Goal: Information Seeking & Learning: Learn about a topic

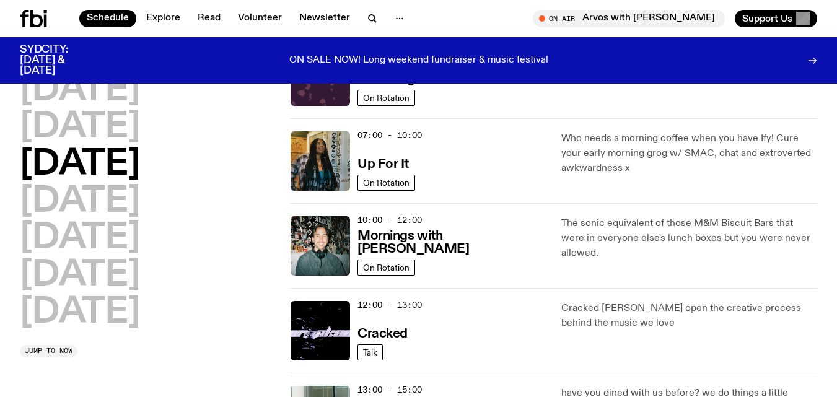
scroll to position [81, 0]
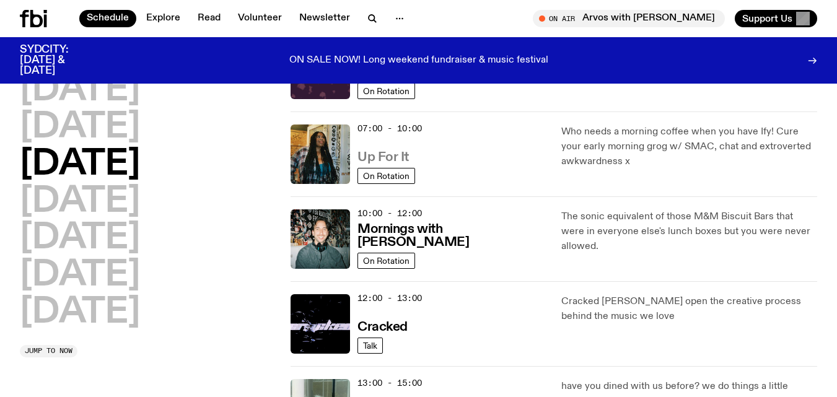
click at [368, 155] on h3 "Up For It" at bounding box center [383, 157] width 51 height 13
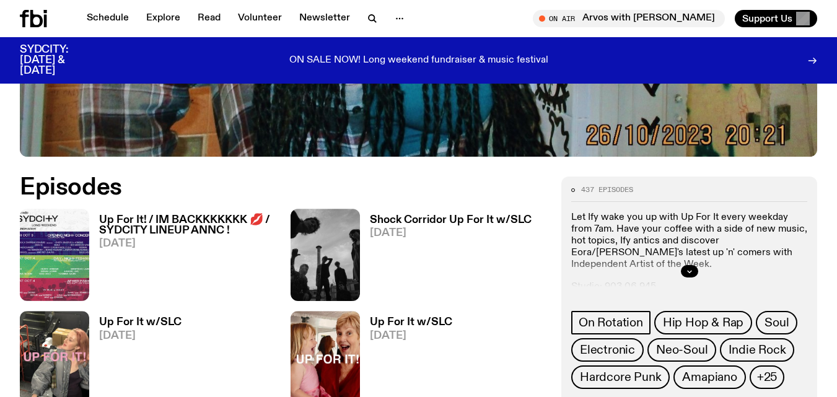
scroll to position [471, 0]
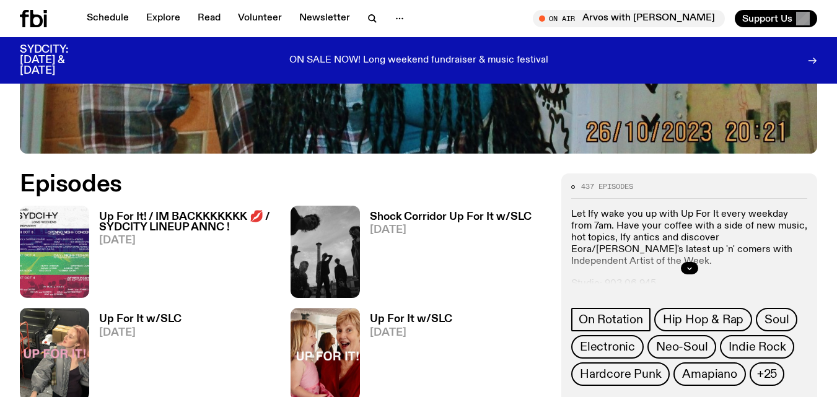
click at [173, 224] on h3 "Up For It! / IM BACKKKKKKK 💋 / SYDCITY LINEUP ANNC !" at bounding box center [187, 222] width 177 height 21
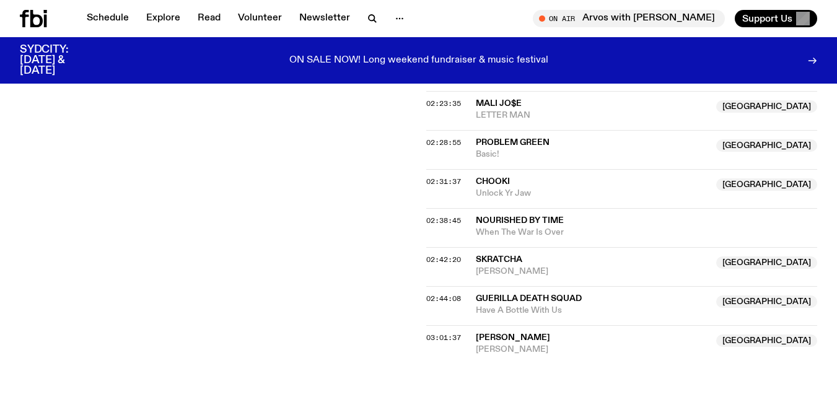
scroll to position [1760, 0]
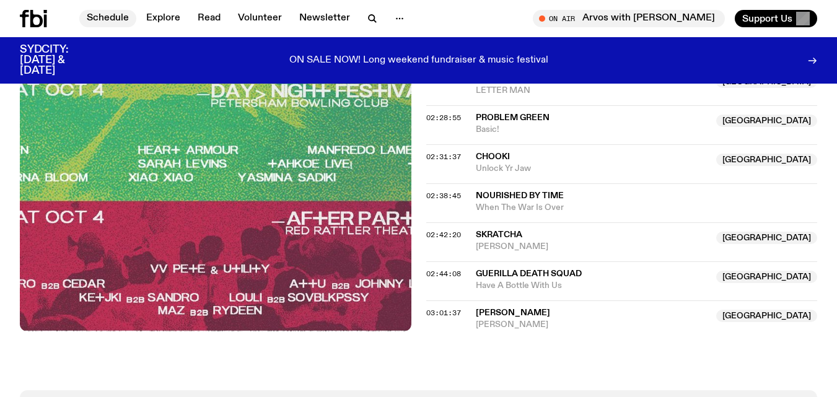
click at [118, 14] on link "Schedule" at bounding box center [107, 18] width 57 height 17
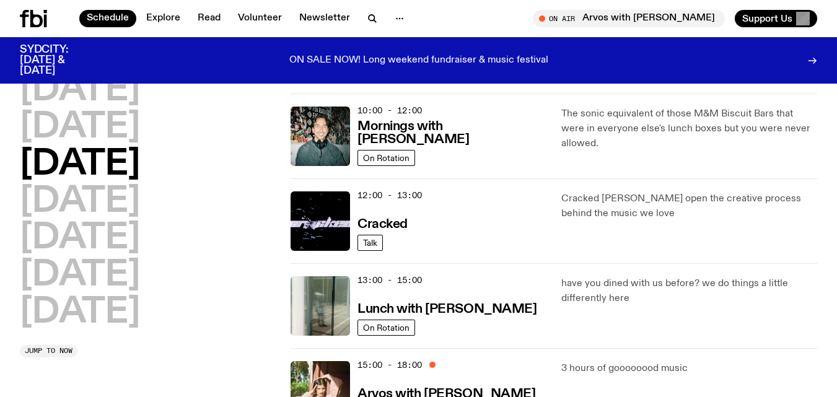
scroll to position [208, 0]
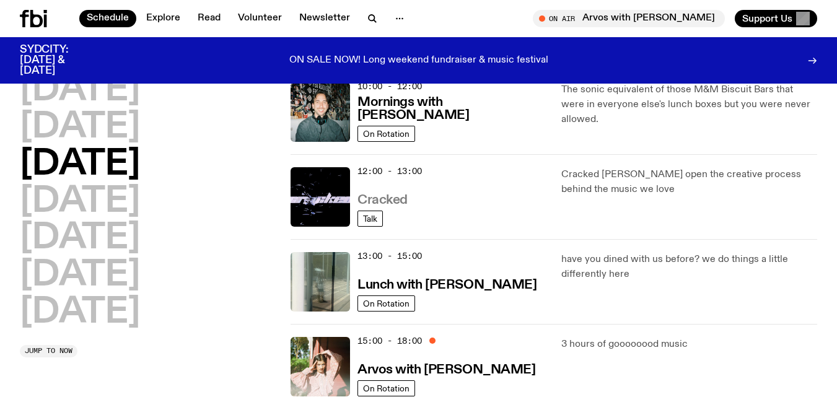
click at [394, 198] on h3 "Cracked" at bounding box center [383, 200] width 50 height 13
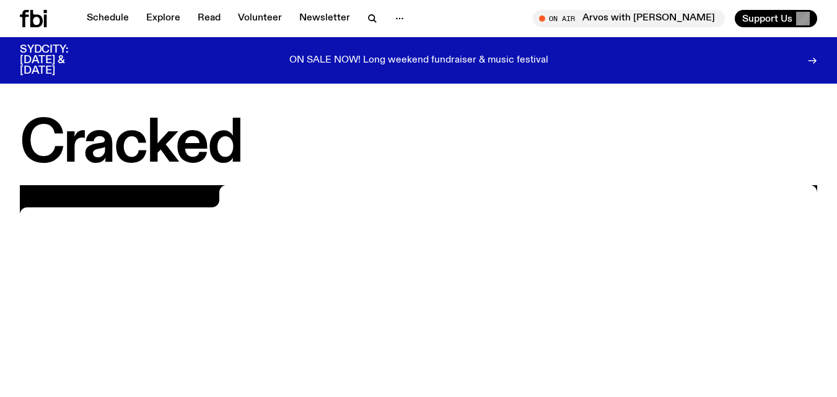
scroll to position [32, 0]
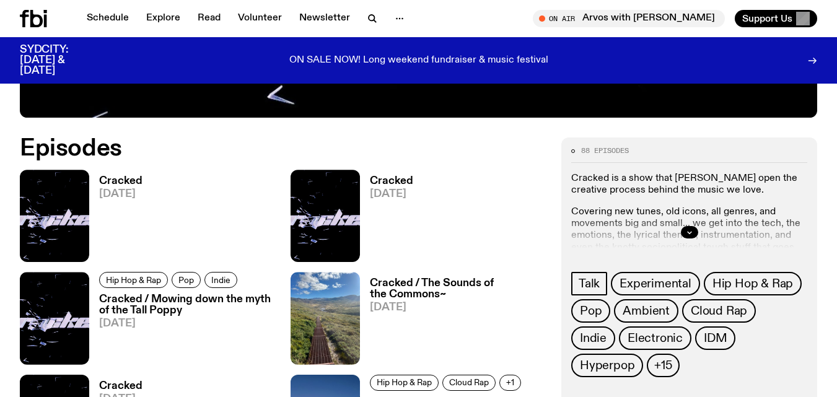
scroll to position [511, 0]
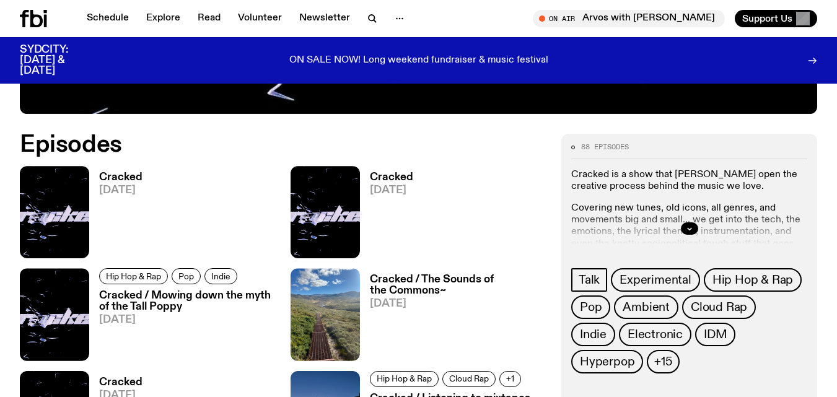
click at [396, 182] on h3 "Cracked" at bounding box center [391, 177] width 43 height 11
